Goal: Information Seeking & Learning: Learn about a topic

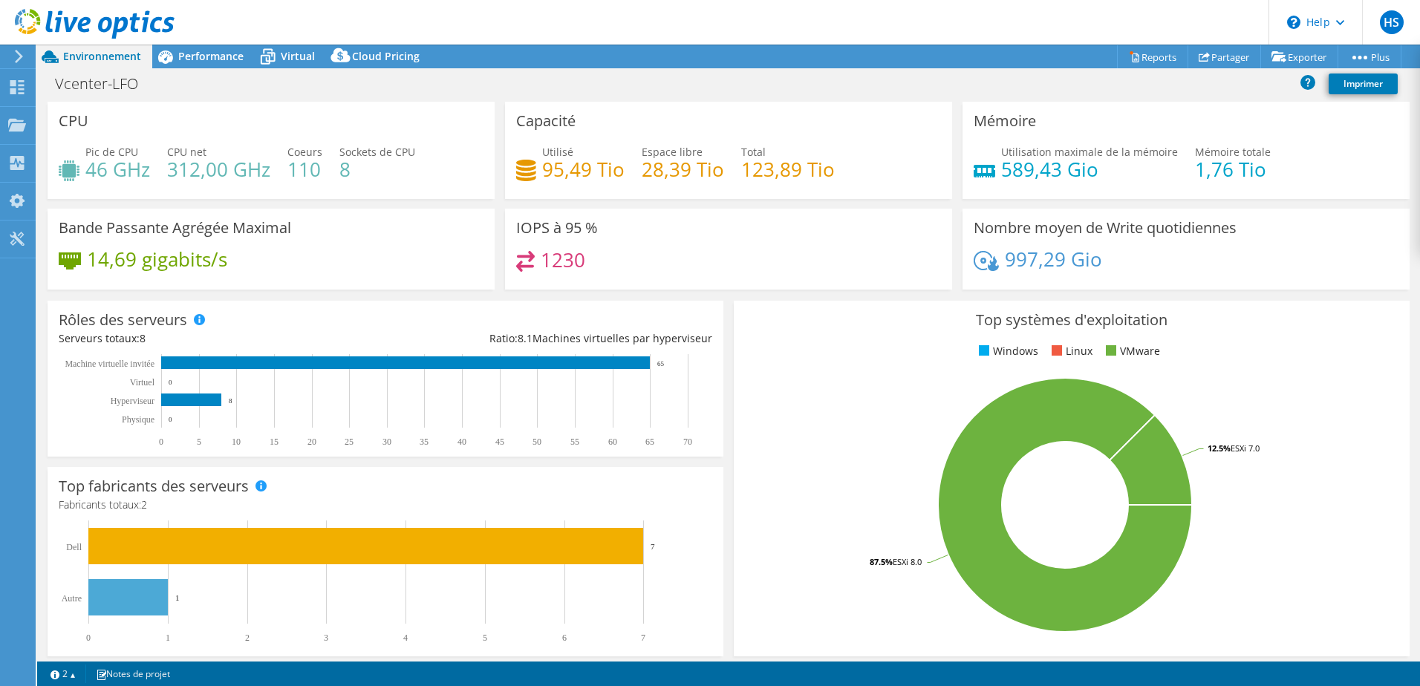
select select "USD"
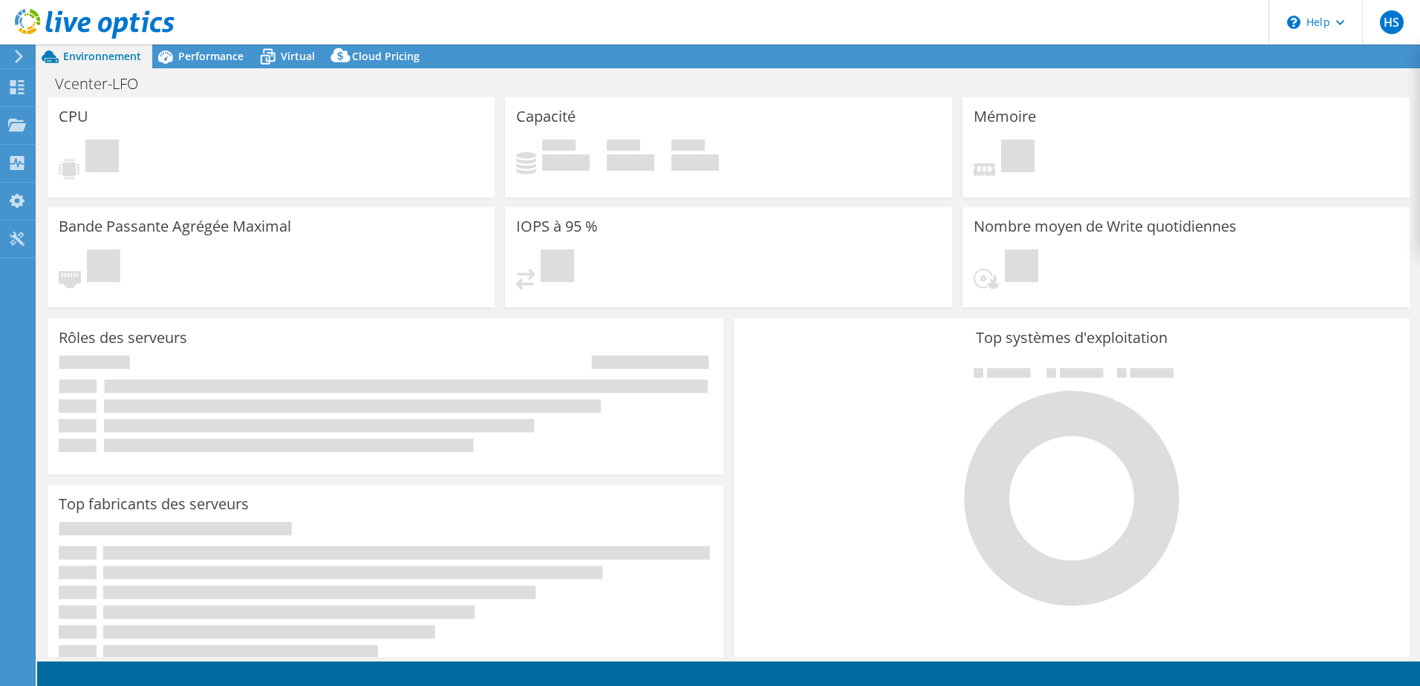
select select "USD"
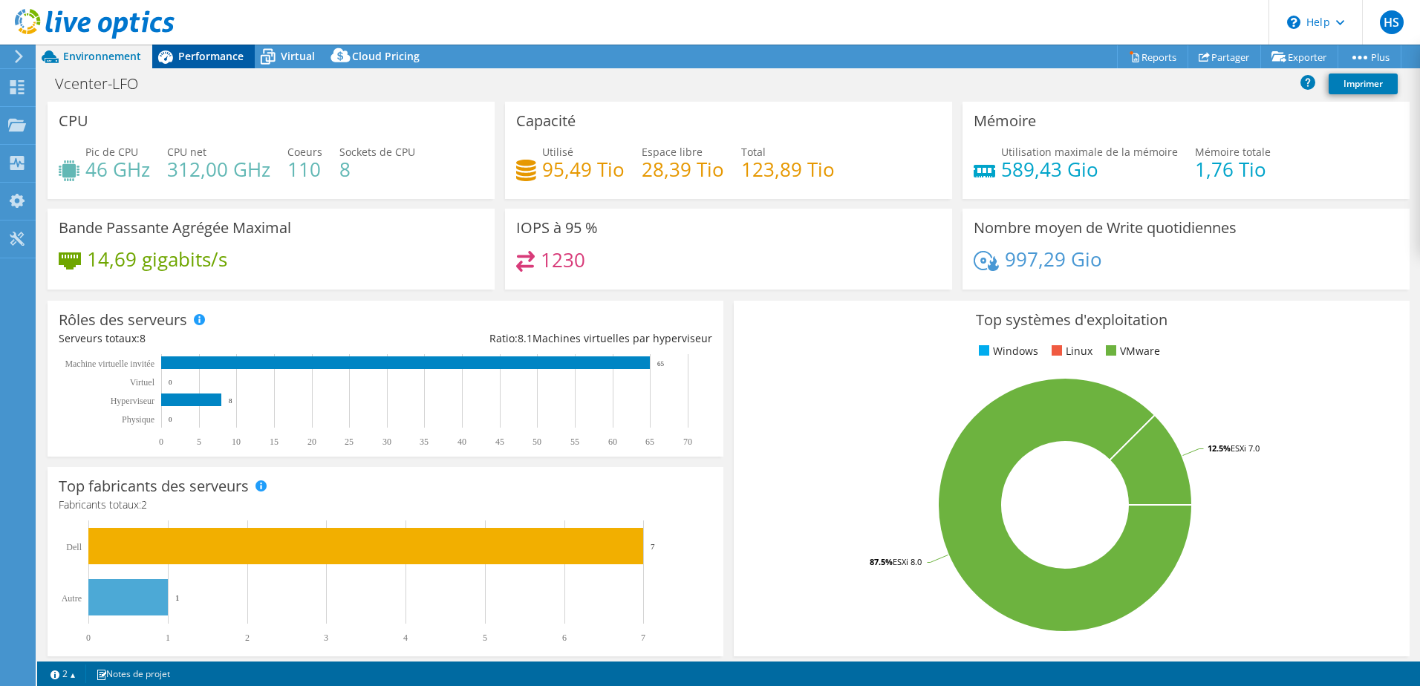
click at [234, 62] on span "Performance" at bounding box center [210, 56] width 65 height 14
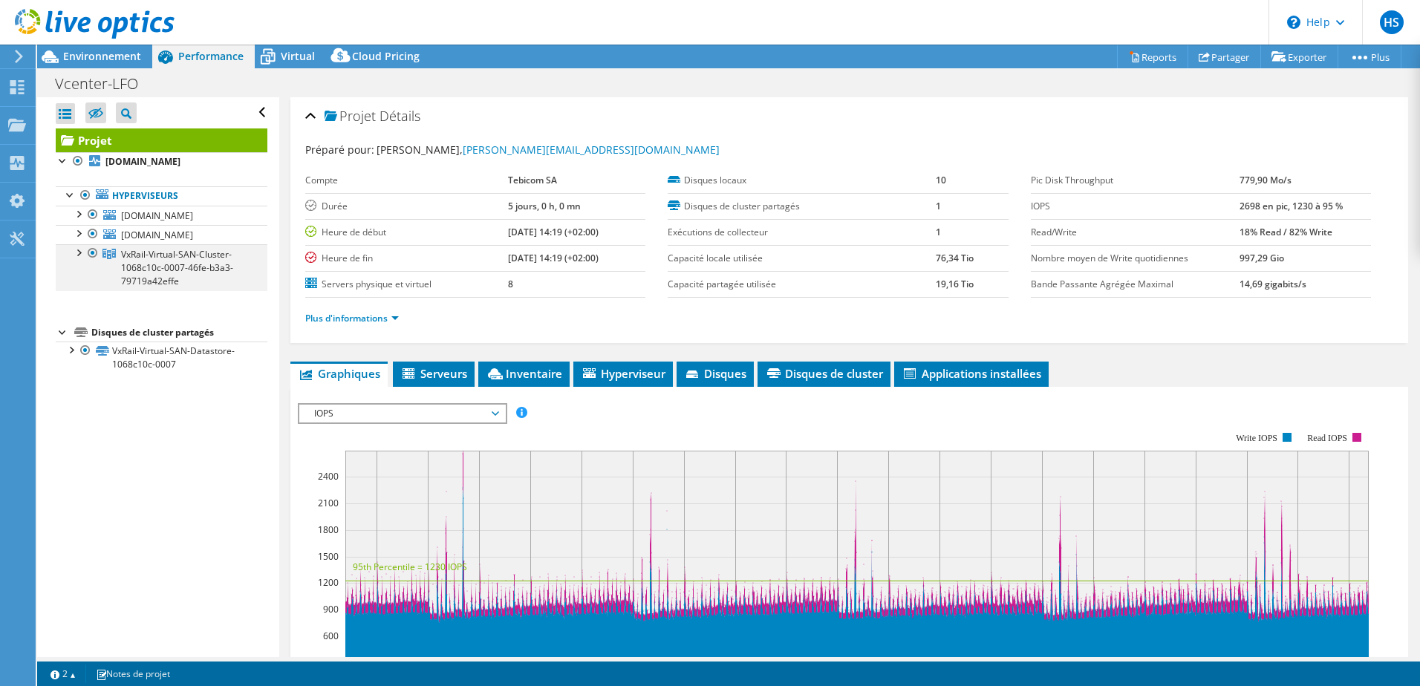
click at [79, 250] on div at bounding box center [78, 251] width 15 height 15
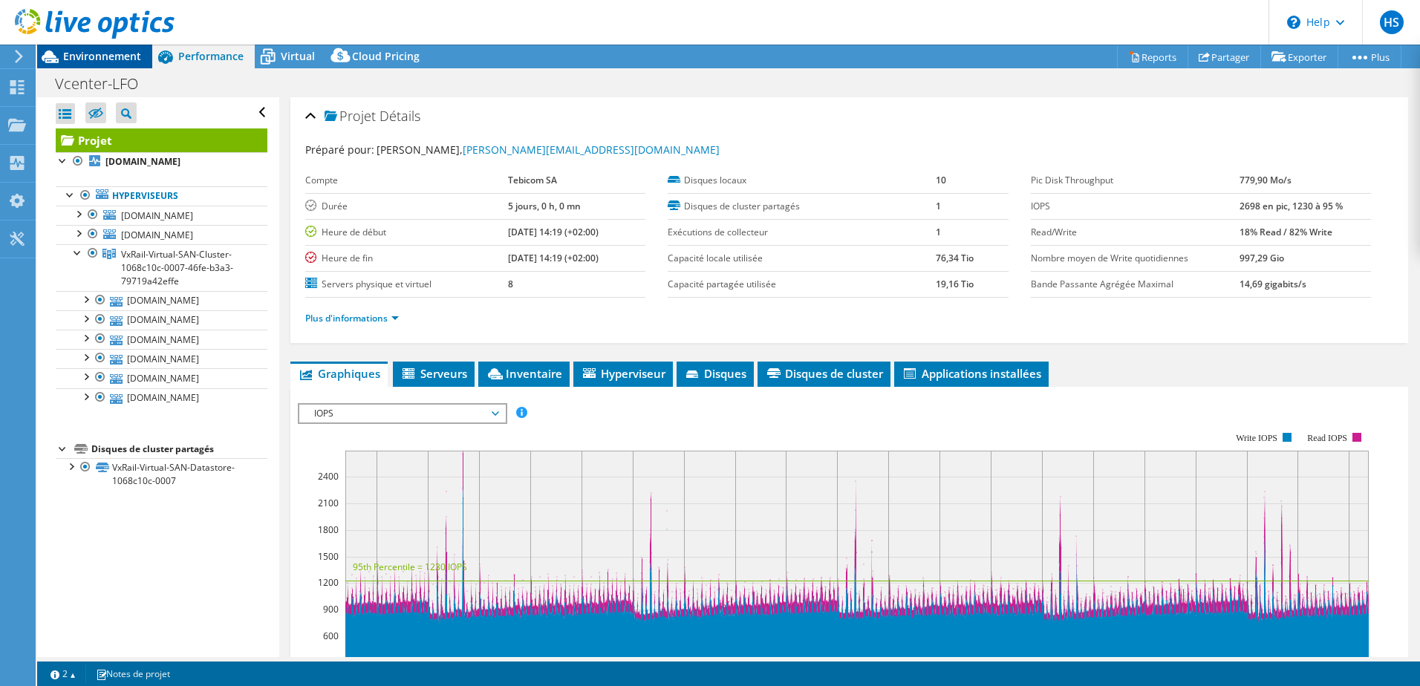
click at [113, 53] on span "Environnement" at bounding box center [102, 56] width 78 height 14
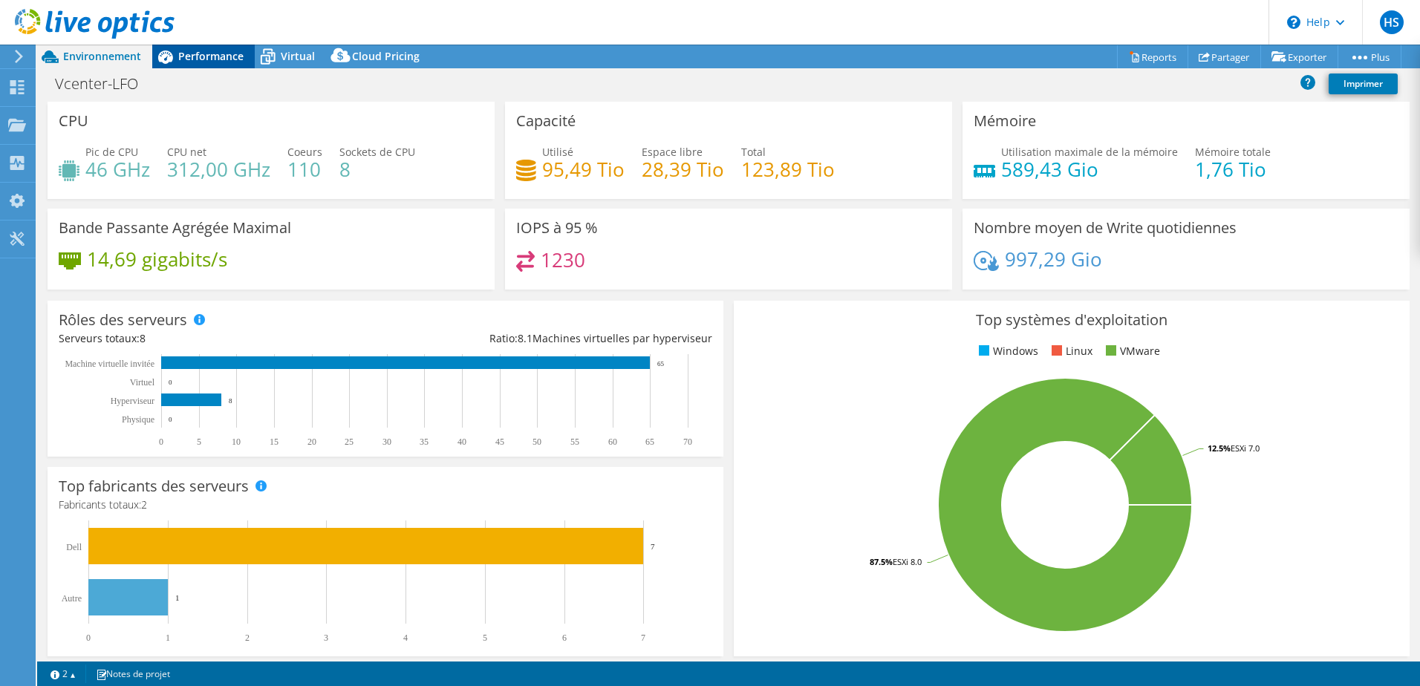
click at [218, 59] on span "Performance" at bounding box center [210, 56] width 65 height 14
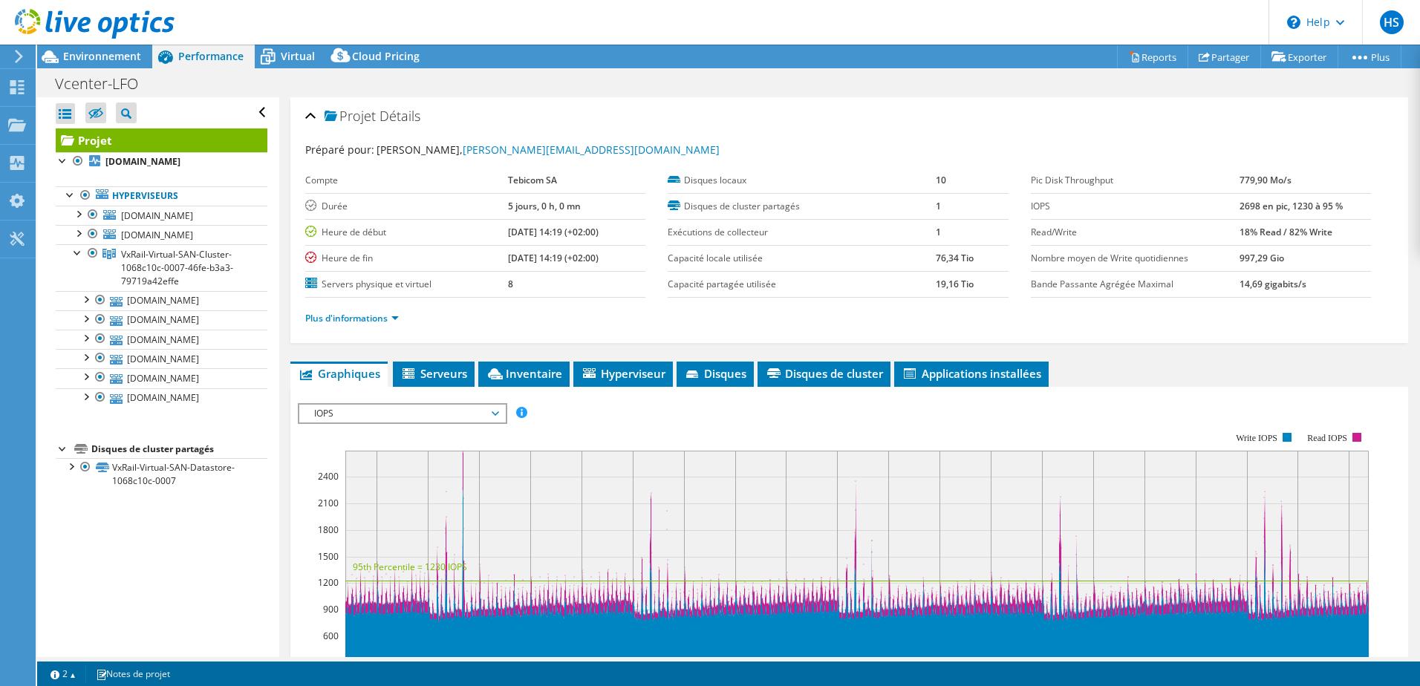
click at [729, 360] on div "Projet Détails Préparé pour: [PERSON_NAME], [PERSON_NAME][EMAIL_ADDRESS][DOMAIN…" at bounding box center [849, 555] width 1140 height 916
click at [728, 371] on span "Disques" at bounding box center [715, 373] width 62 height 15
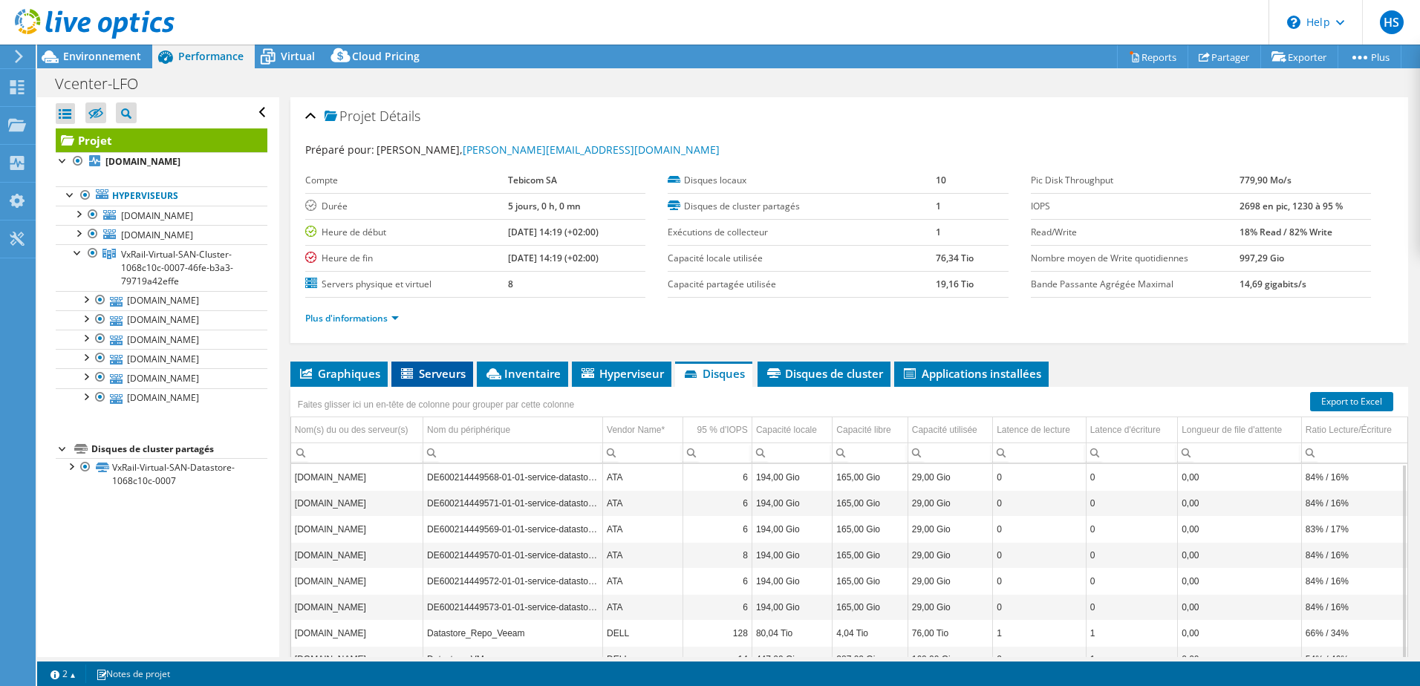
click at [443, 372] on span "Serveurs" at bounding box center [432, 373] width 67 height 15
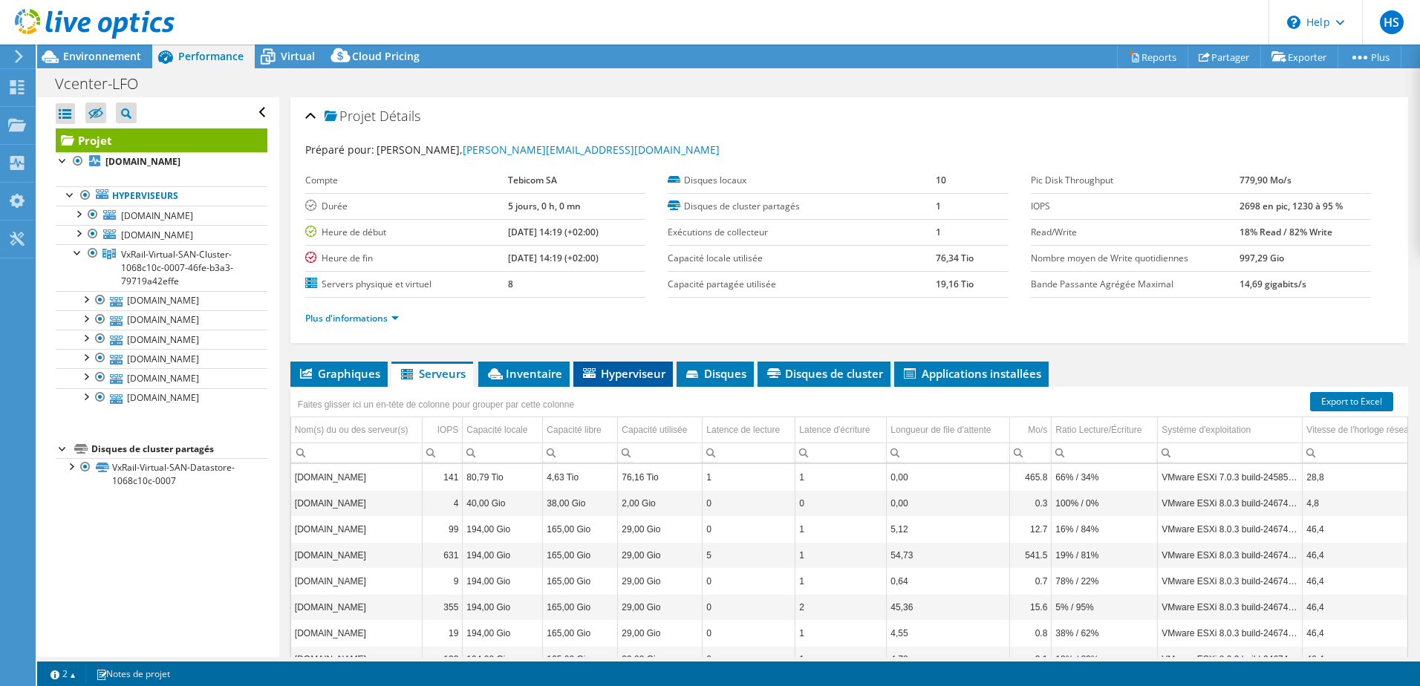
click at [622, 368] on span "Hyperviseur" at bounding box center [623, 373] width 85 height 15
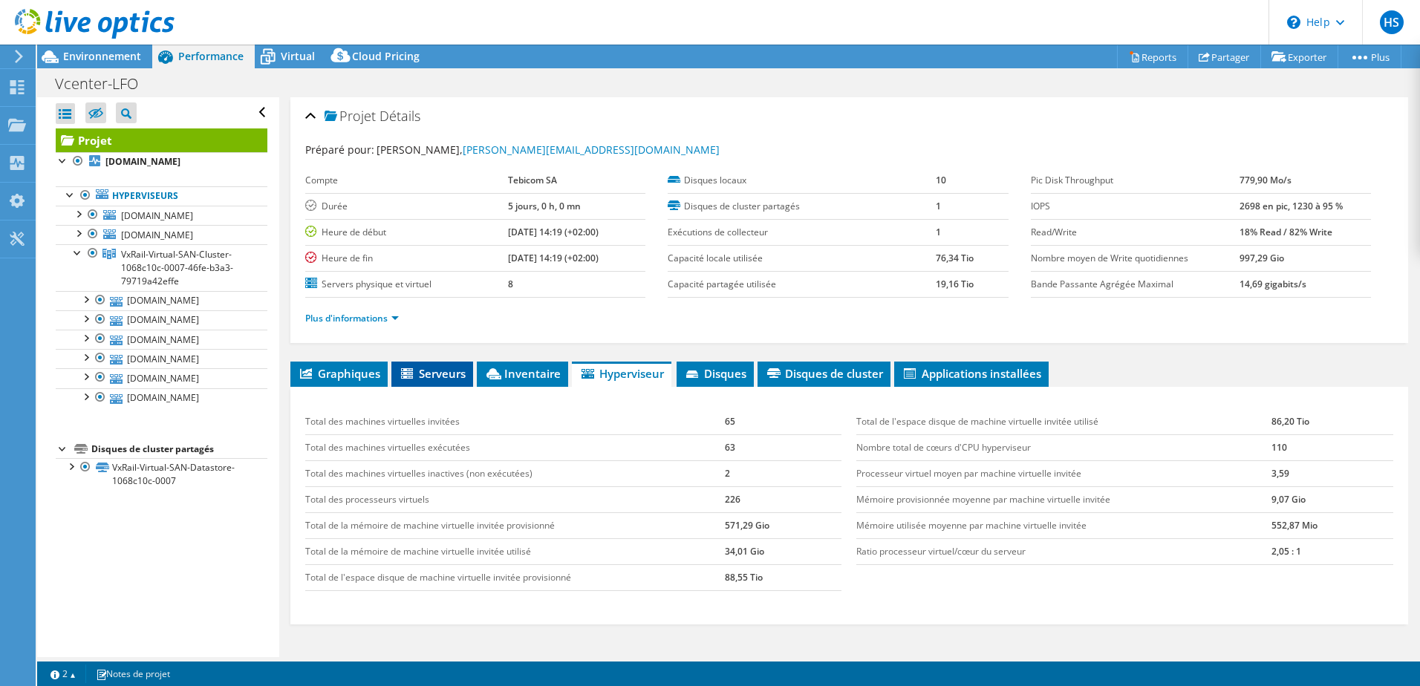
click at [435, 379] on span "Serveurs" at bounding box center [432, 373] width 67 height 15
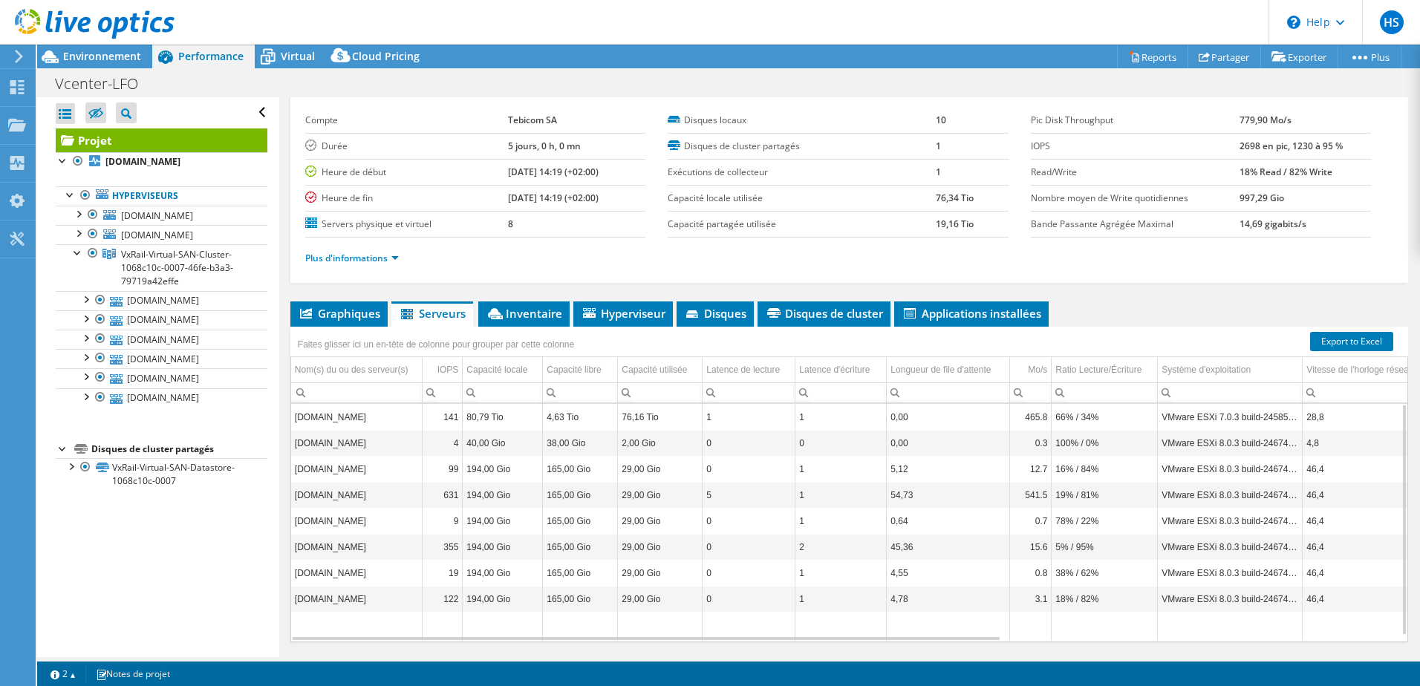
scroll to position [27, 0]
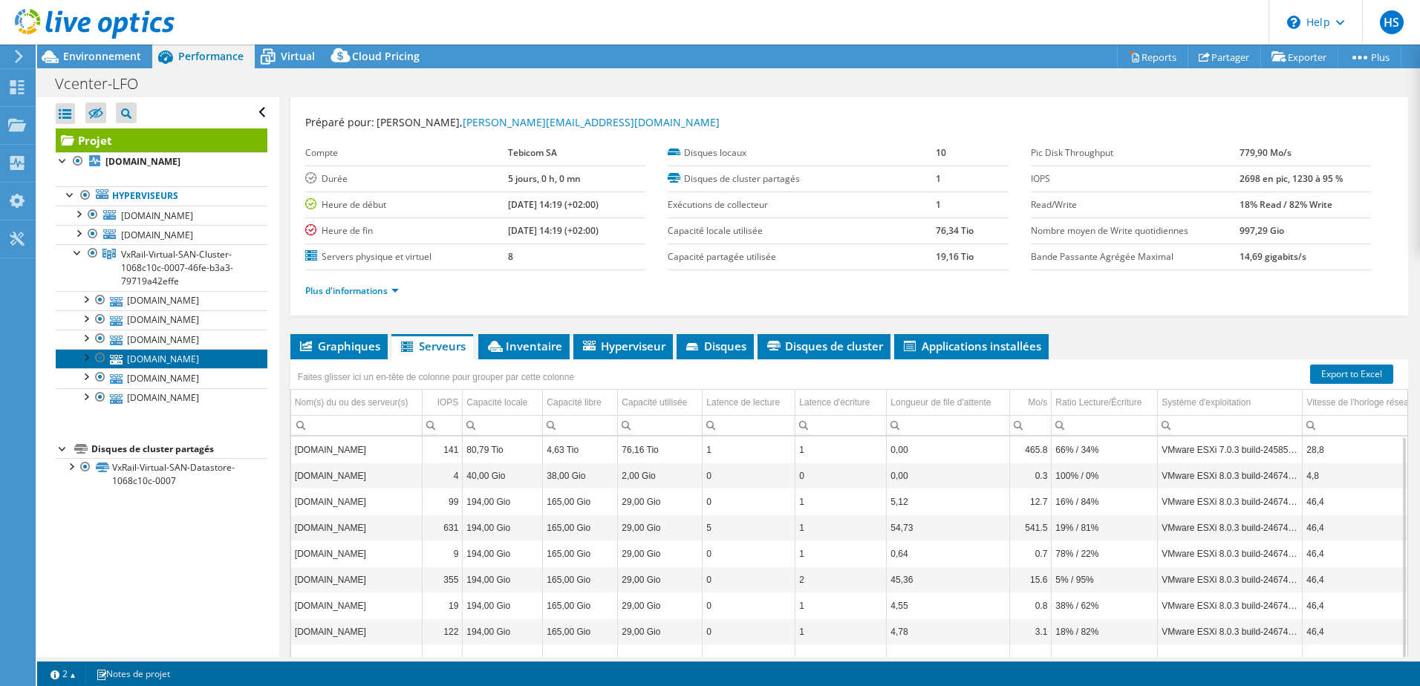
click at [169, 363] on link "[DOMAIN_NAME]" at bounding box center [162, 358] width 212 height 19
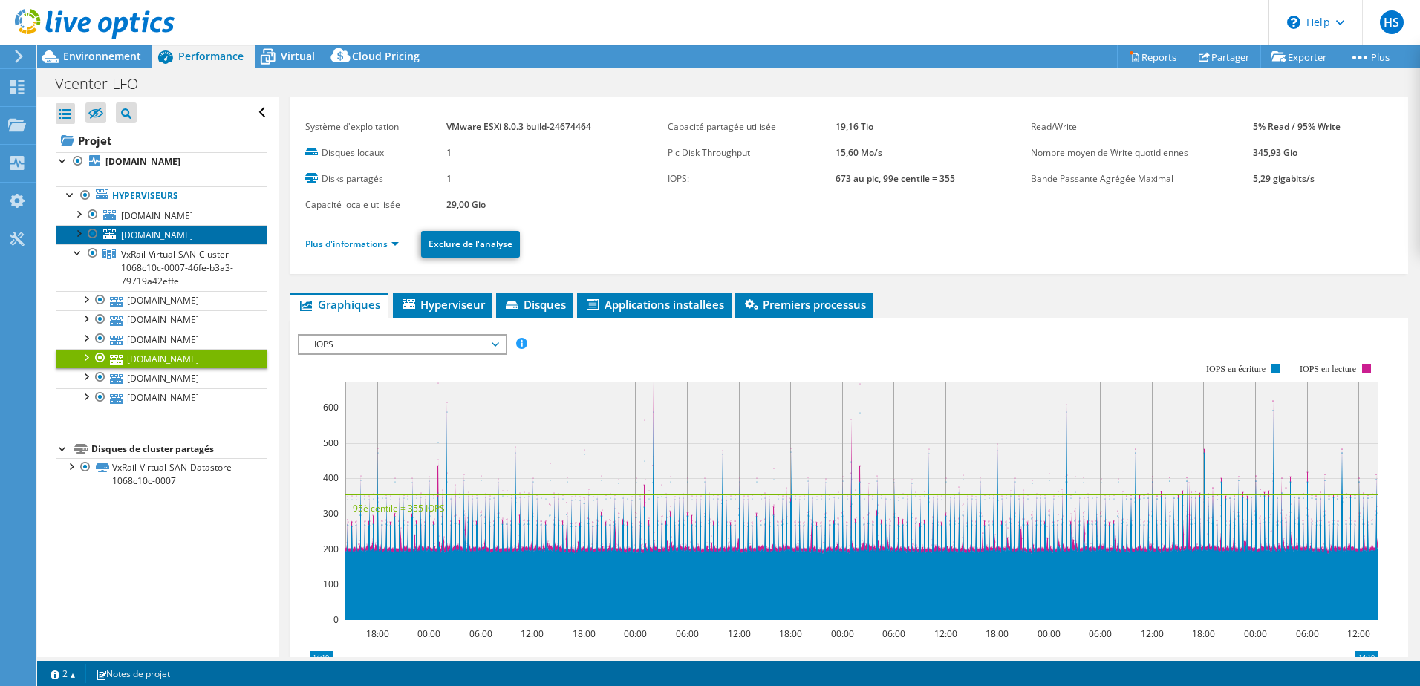
click at [189, 235] on span "[DOMAIN_NAME]" at bounding box center [157, 235] width 72 height 13
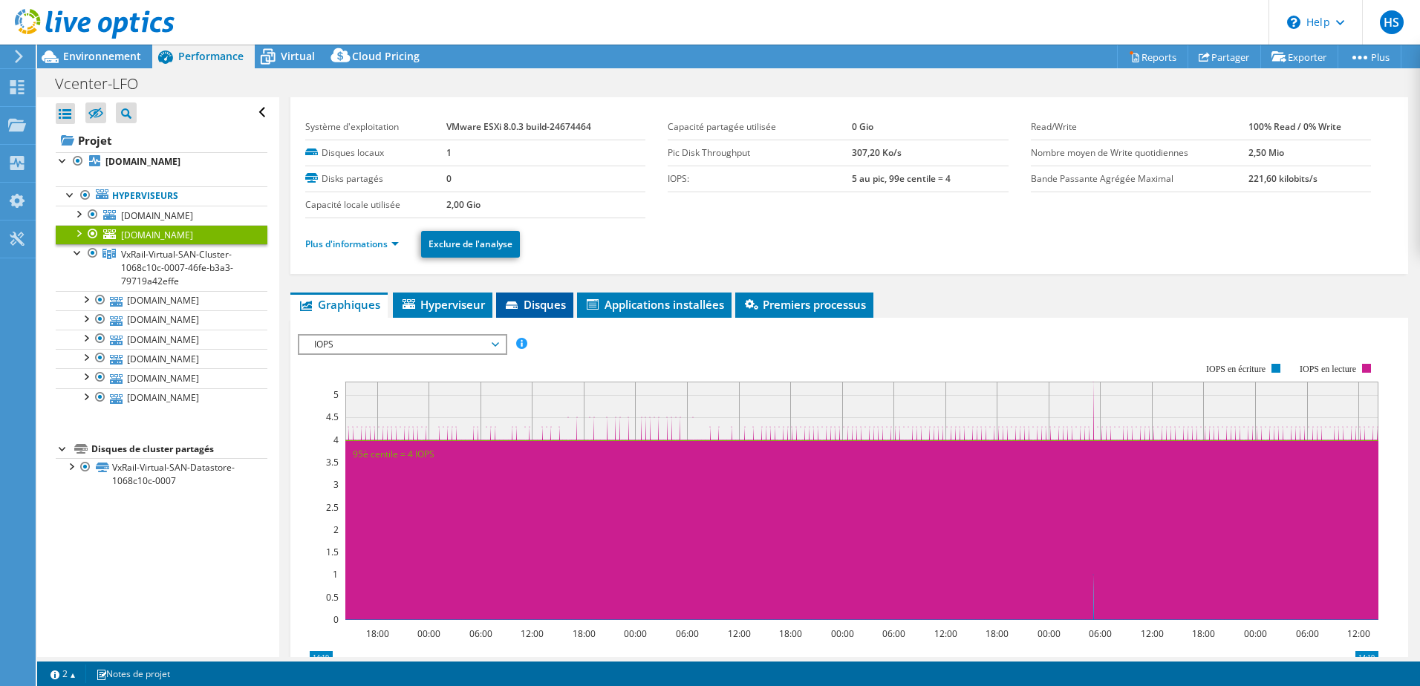
click at [538, 297] on li "Disques" at bounding box center [534, 305] width 77 height 25
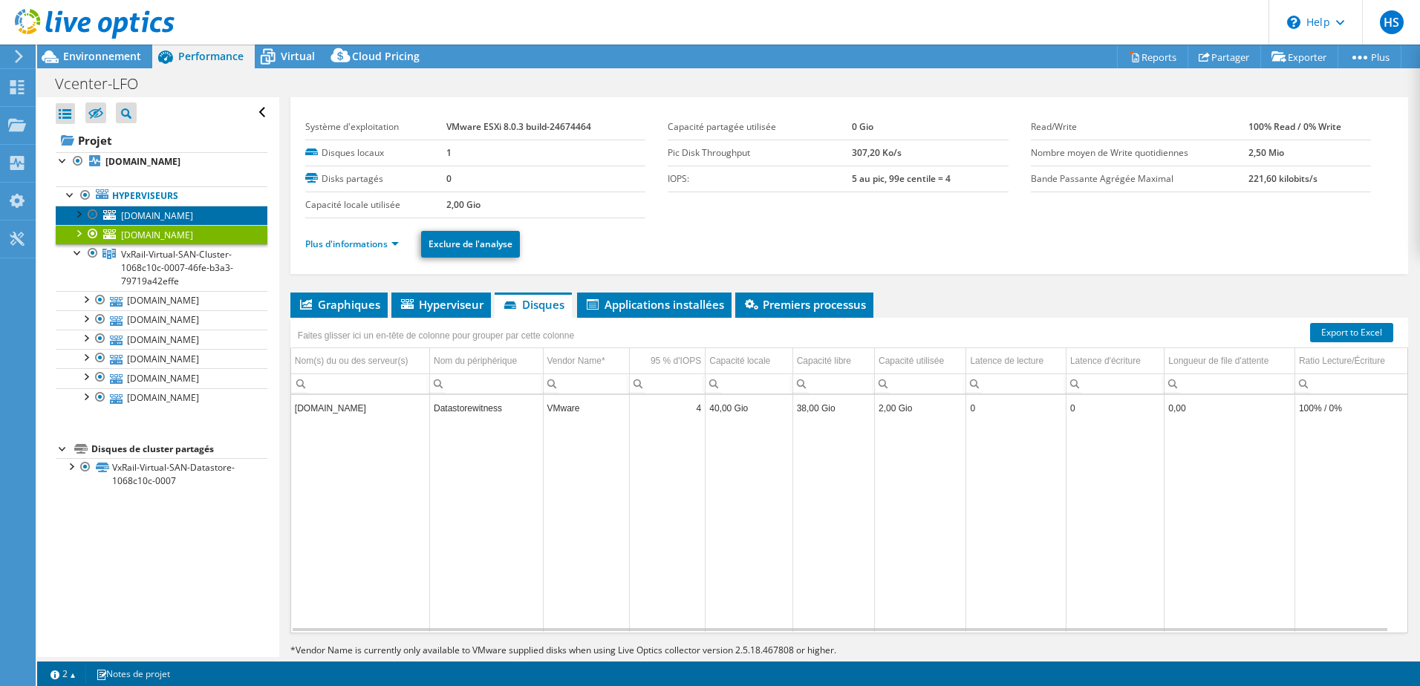
click at [169, 209] on span "[DOMAIN_NAME]" at bounding box center [157, 215] width 72 height 13
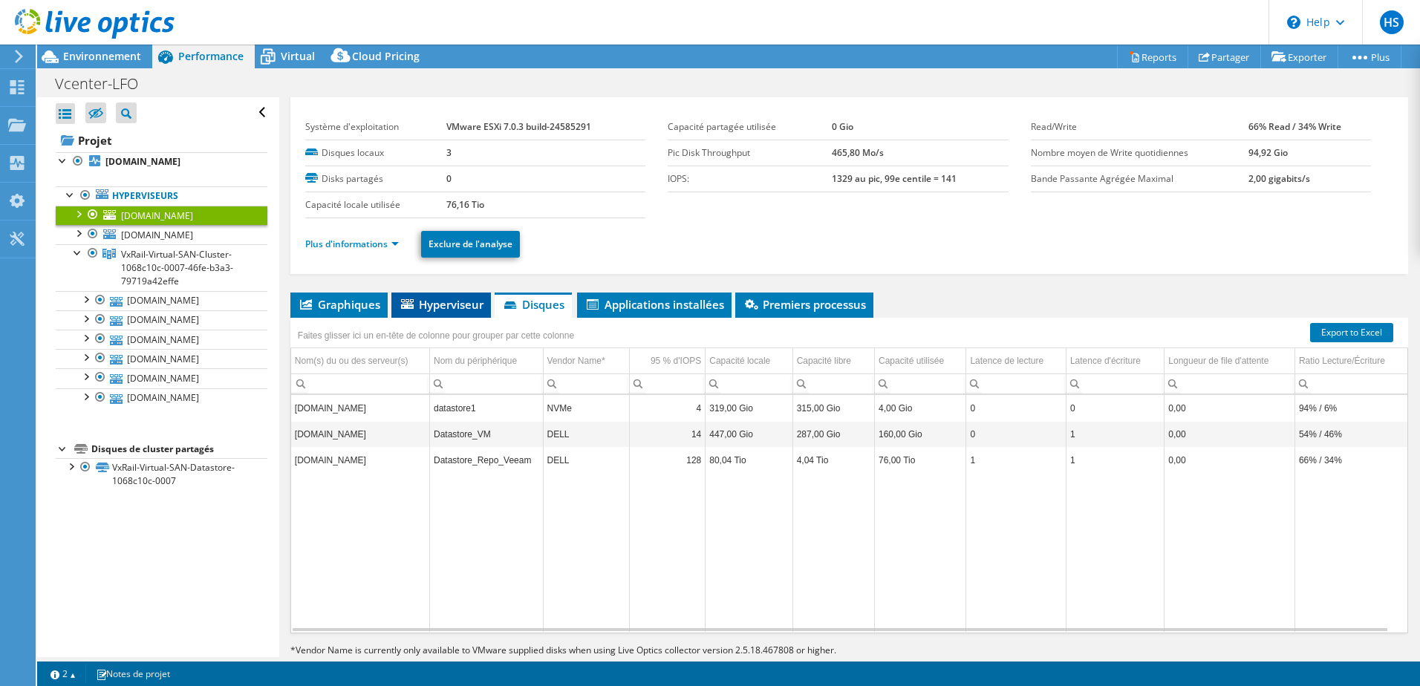
click at [427, 302] on span "Hyperviseur" at bounding box center [441, 304] width 85 height 15
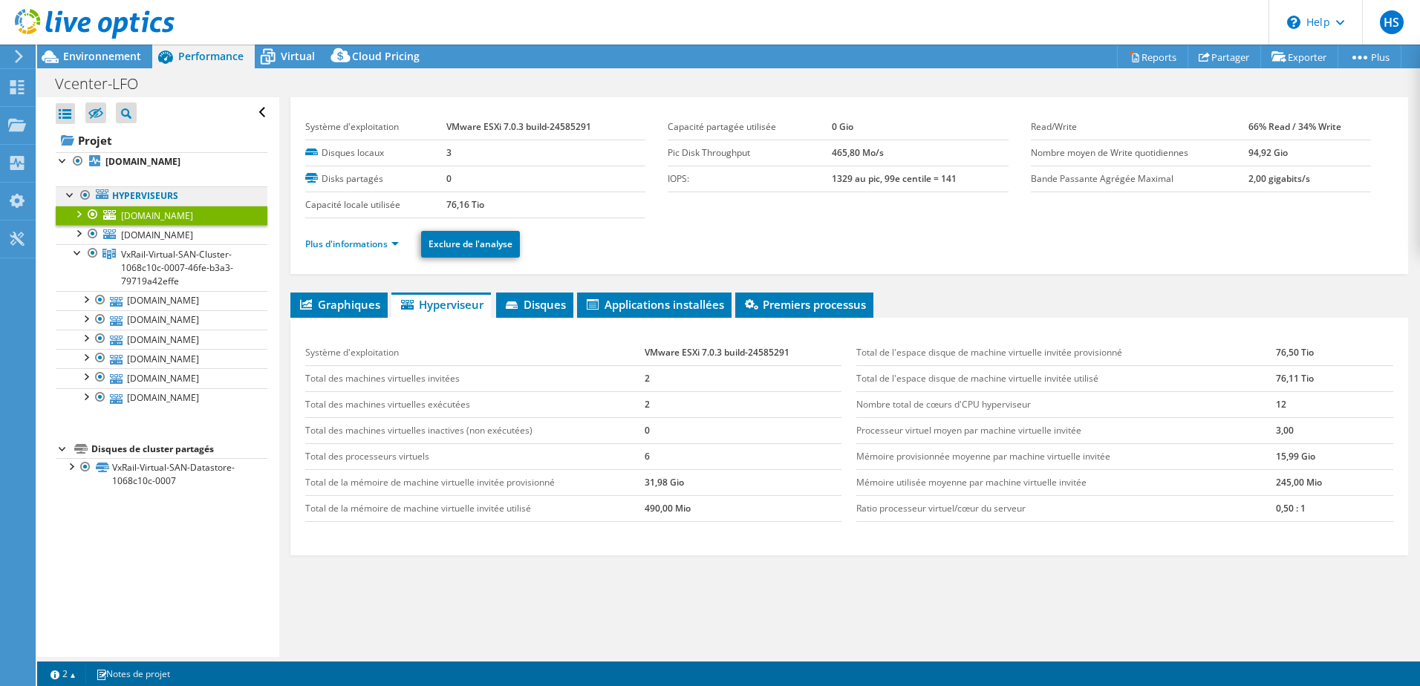
click at [141, 196] on link "Hyperviseurs" at bounding box center [162, 195] width 212 height 19
click at [137, 160] on b "[DOMAIN_NAME]" at bounding box center [142, 161] width 75 height 13
